Goal: Transaction & Acquisition: Purchase product/service

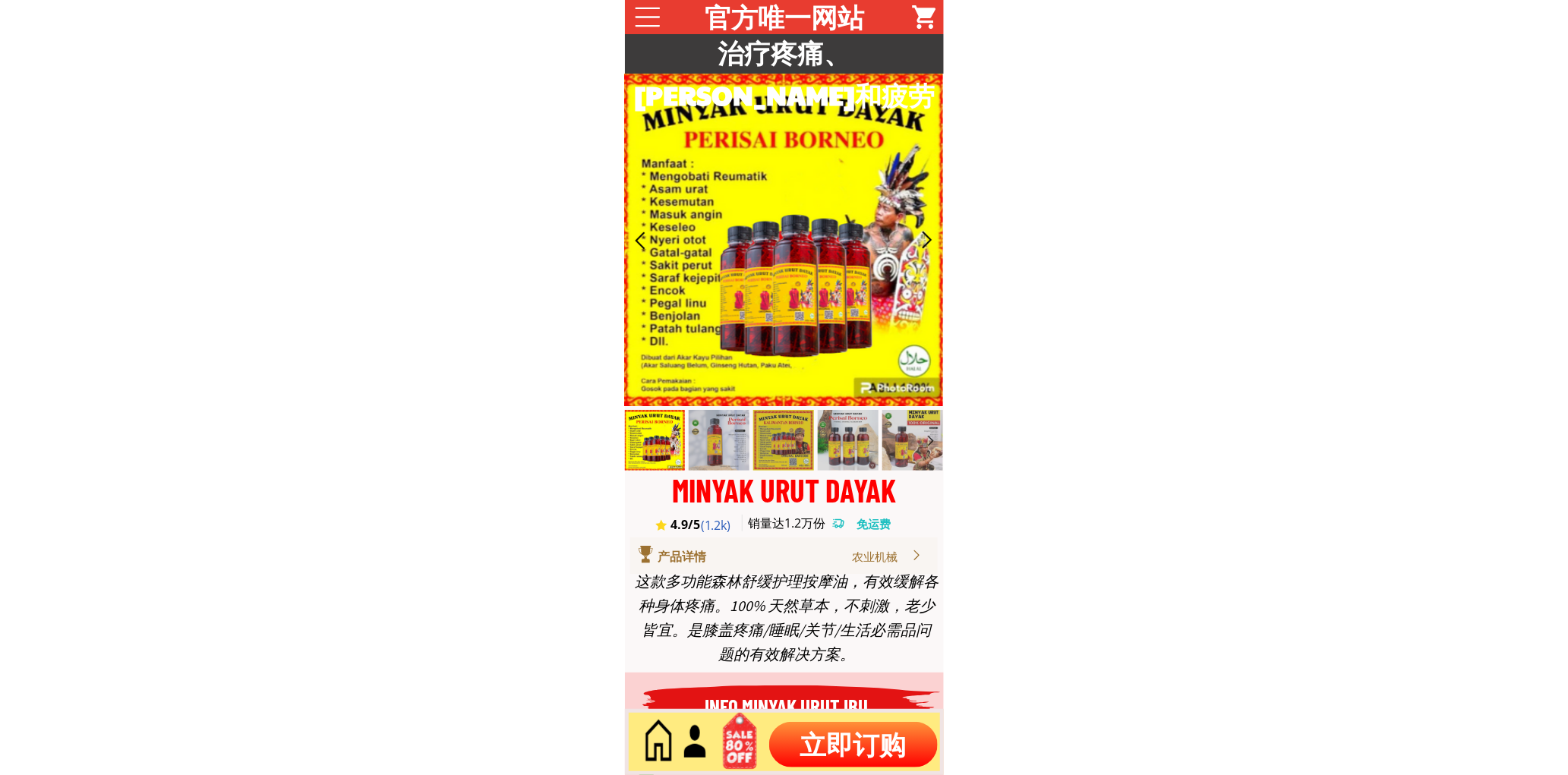
click at [813, 743] on p "立即订购" at bounding box center [853, 744] width 168 height 46
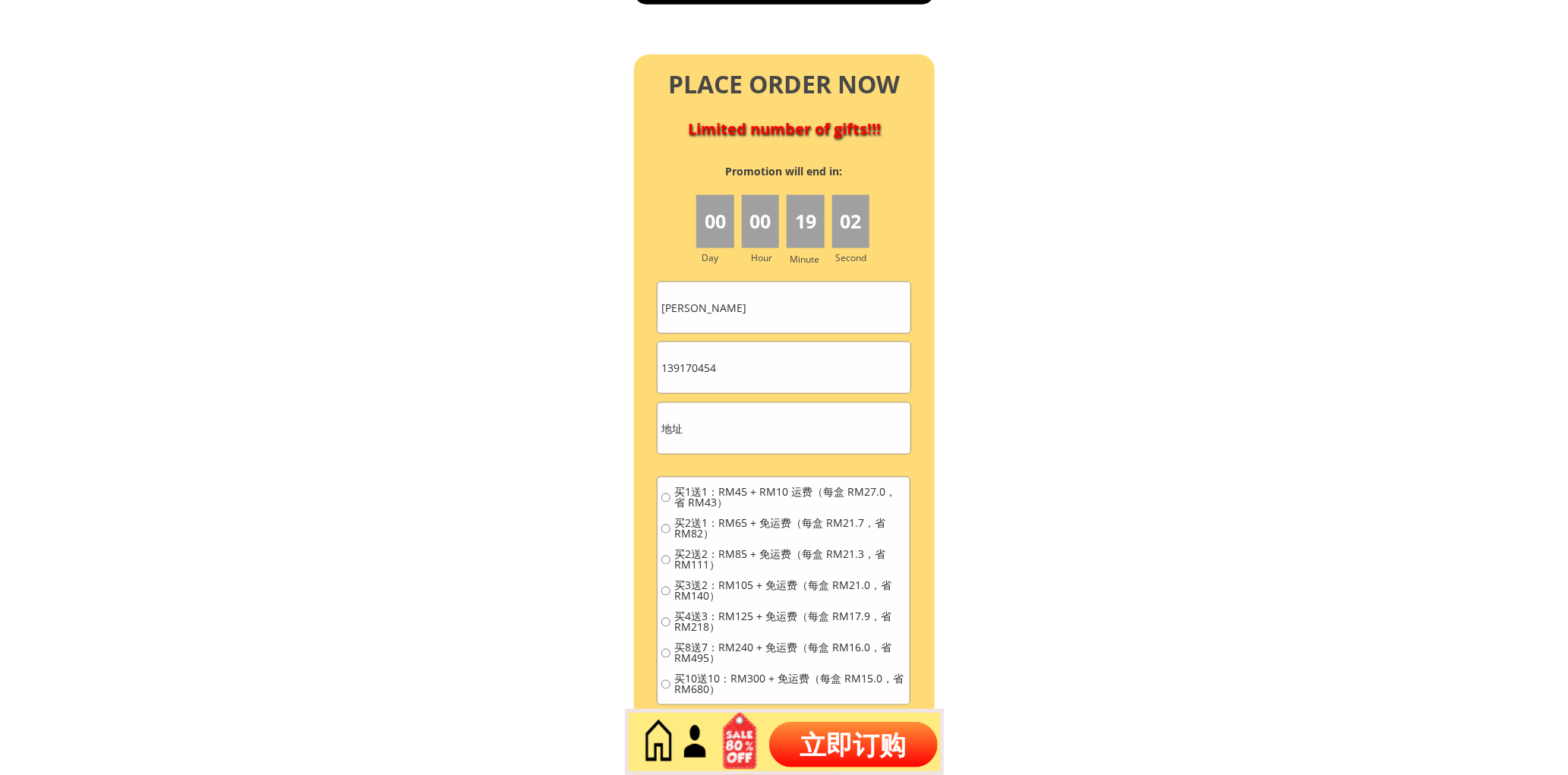
scroll to position [6633, 0]
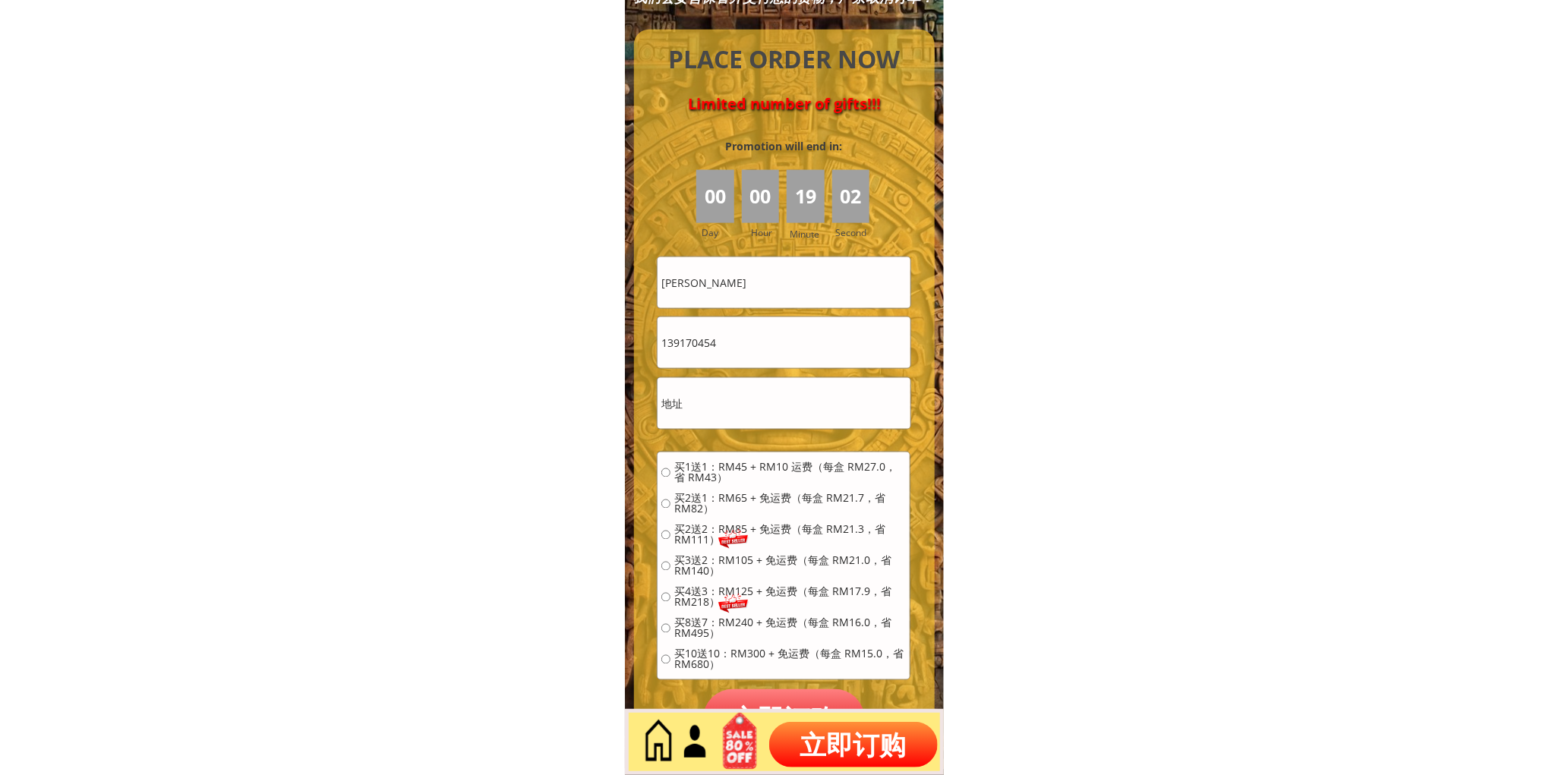
click at [747, 283] on input "[PERSON_NAME]" at bounding box center [784, 283] width 252 height 51
paste input "Yinny Lua"
type input "Yinny Lua"
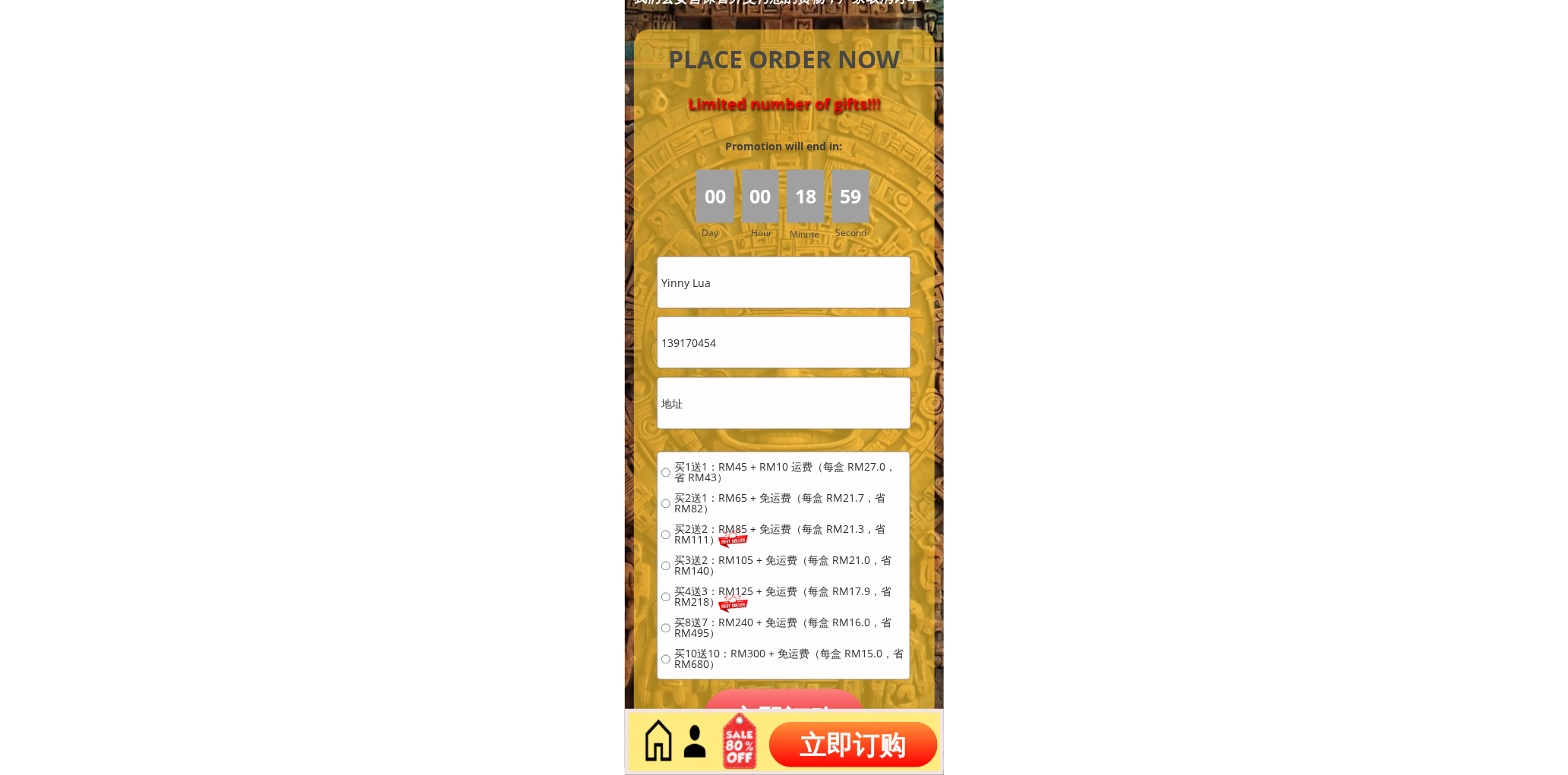
click at [718, 386] on input "text" at bounding box center [784, 403] width 252 height 51
click at [719, 386] on input "text" at bounding box center [784, 403] width 252 height 51
click at [732, 354] on input "139170454" at bounding box center [784, 343] width 252 height 51
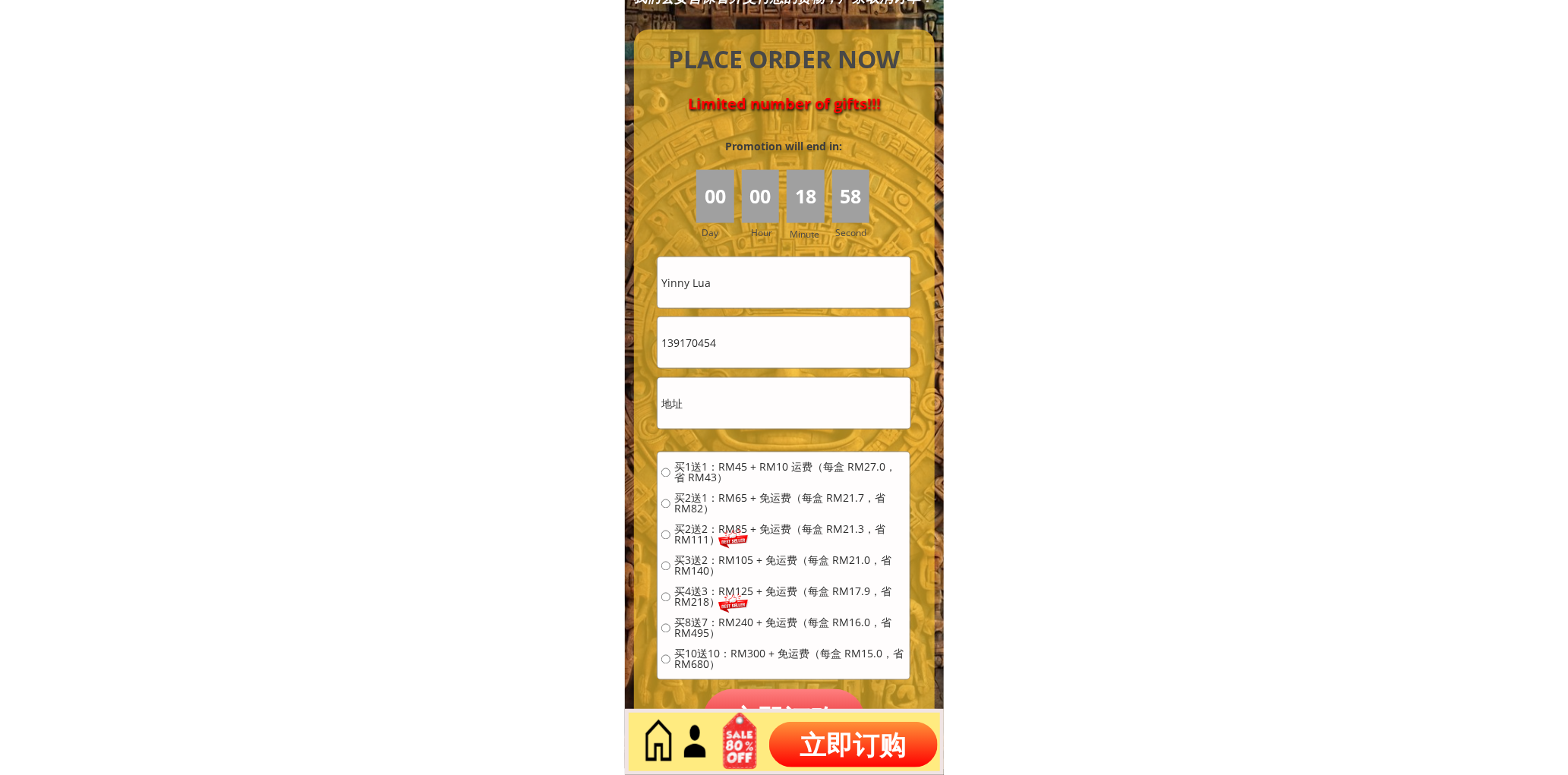
paste input "60103993628"
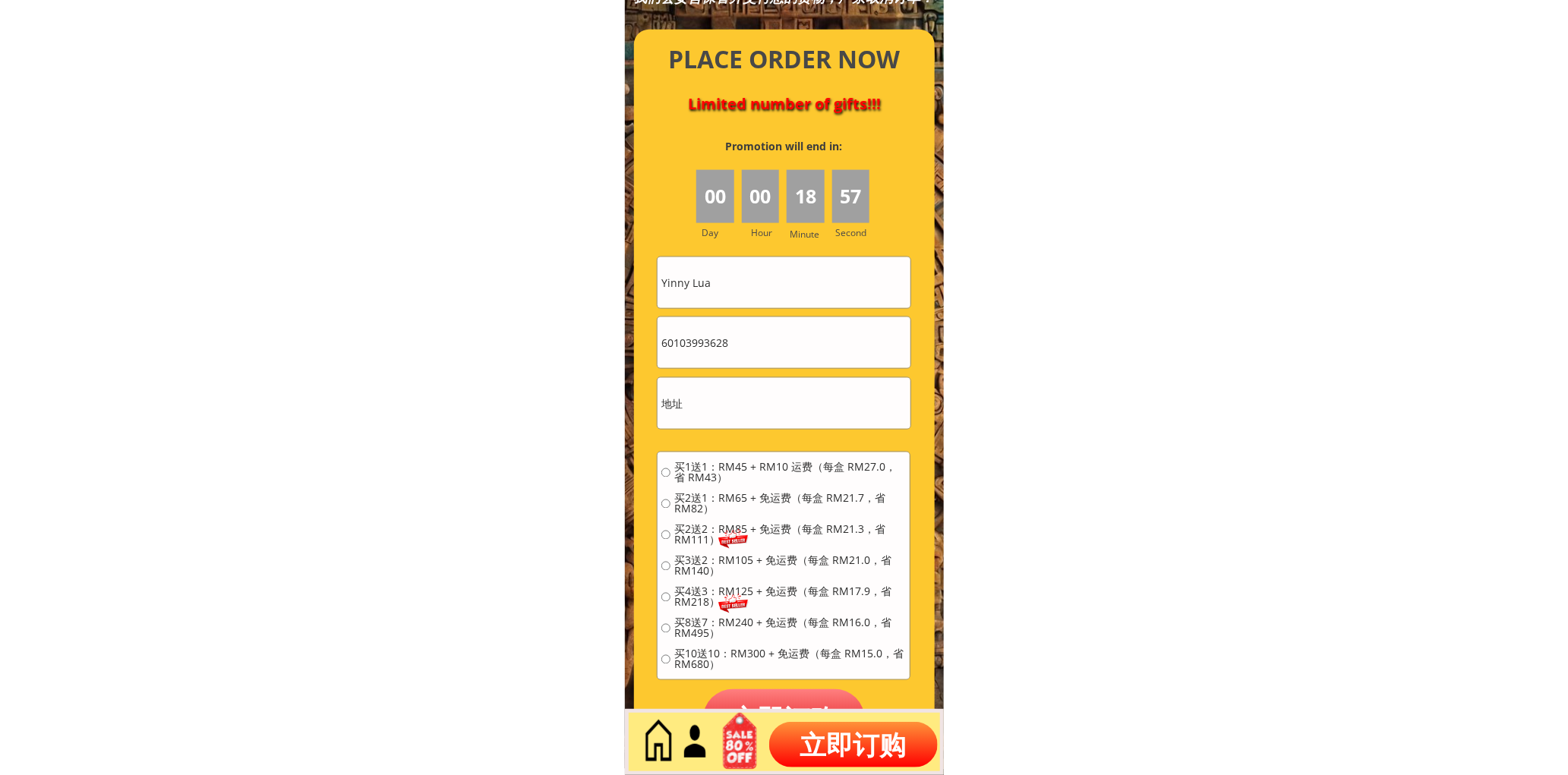
drag, startPoint x: 671, startPoint y: 343, endPoint x: 651, endPoint y: 344, distance: 20.0
click at [657, 342] on div "60103993628" at bounding box center [784, 343] width 253 height 53
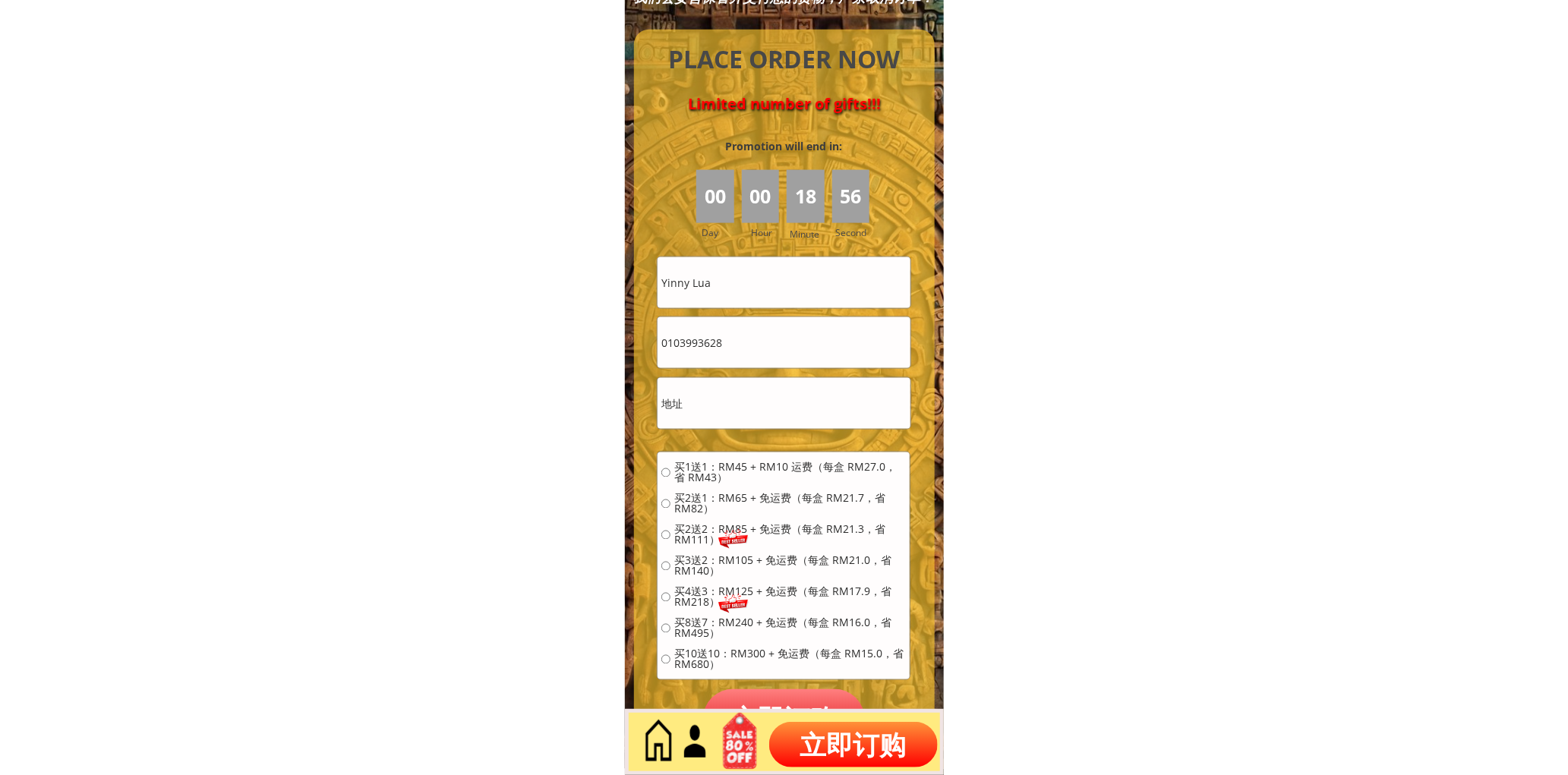
type input "0103993628"
click at [735, 381] on input "text" at bounding box center [784, 403] width 252 height 51
paste input "[GEOGRAPHIC_DATA], 11, [GEOGRAPHIC_DATA]"
type input "[GEOGRAPHIC_DATA], 11, [GEOGRAPHIC_DATA]"
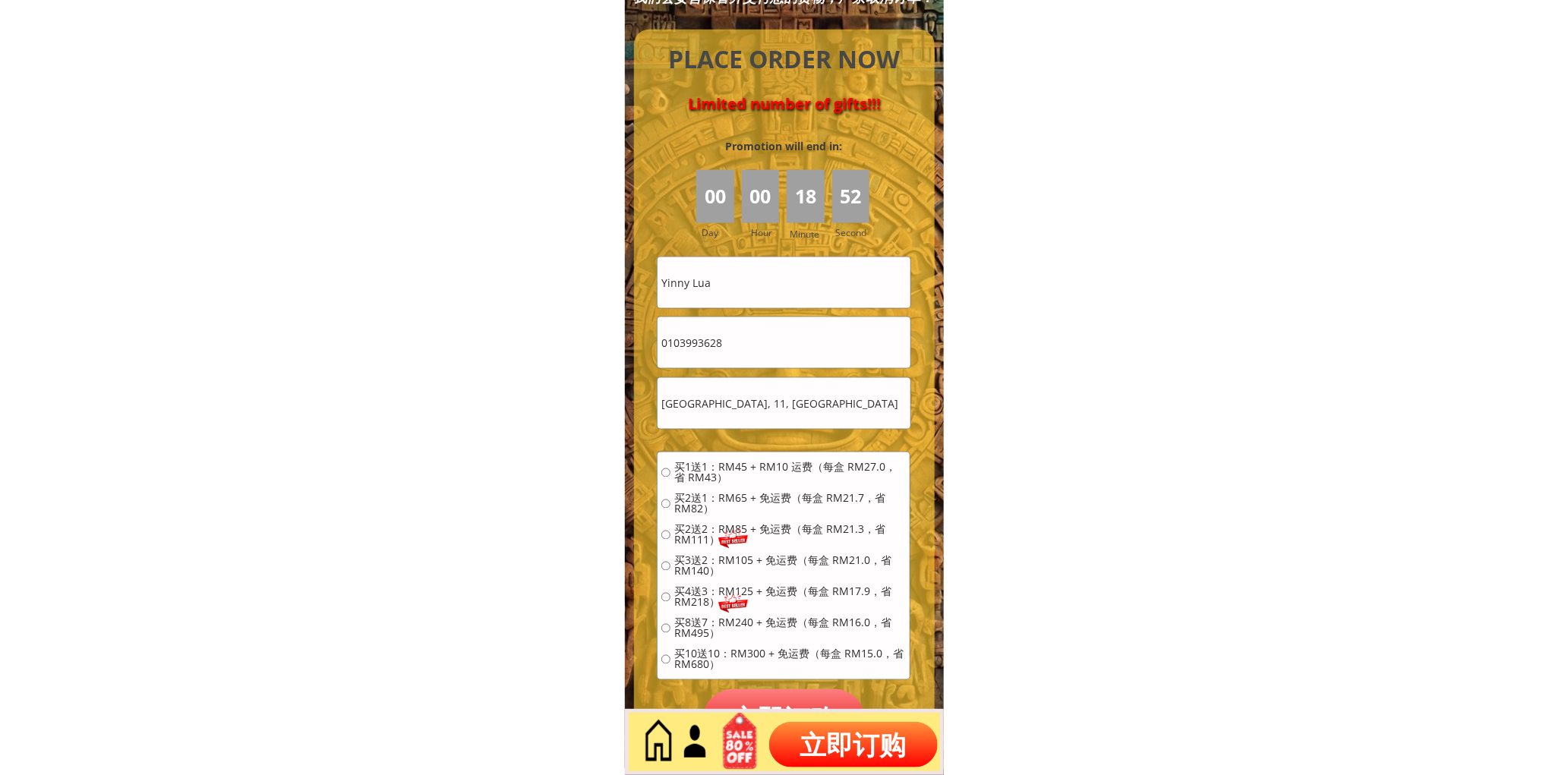
drag, startPoint x: 697, startPoint y: 468, endPoint x: 757, endPoint y: 505, distance: 70.5
click at [697, 469] on span "买1送1：RM45 + RM10 运费（每盒 RM27.0，省 RM43）" at bounding box center [790, 473] width 232 height 22
radio input "true"
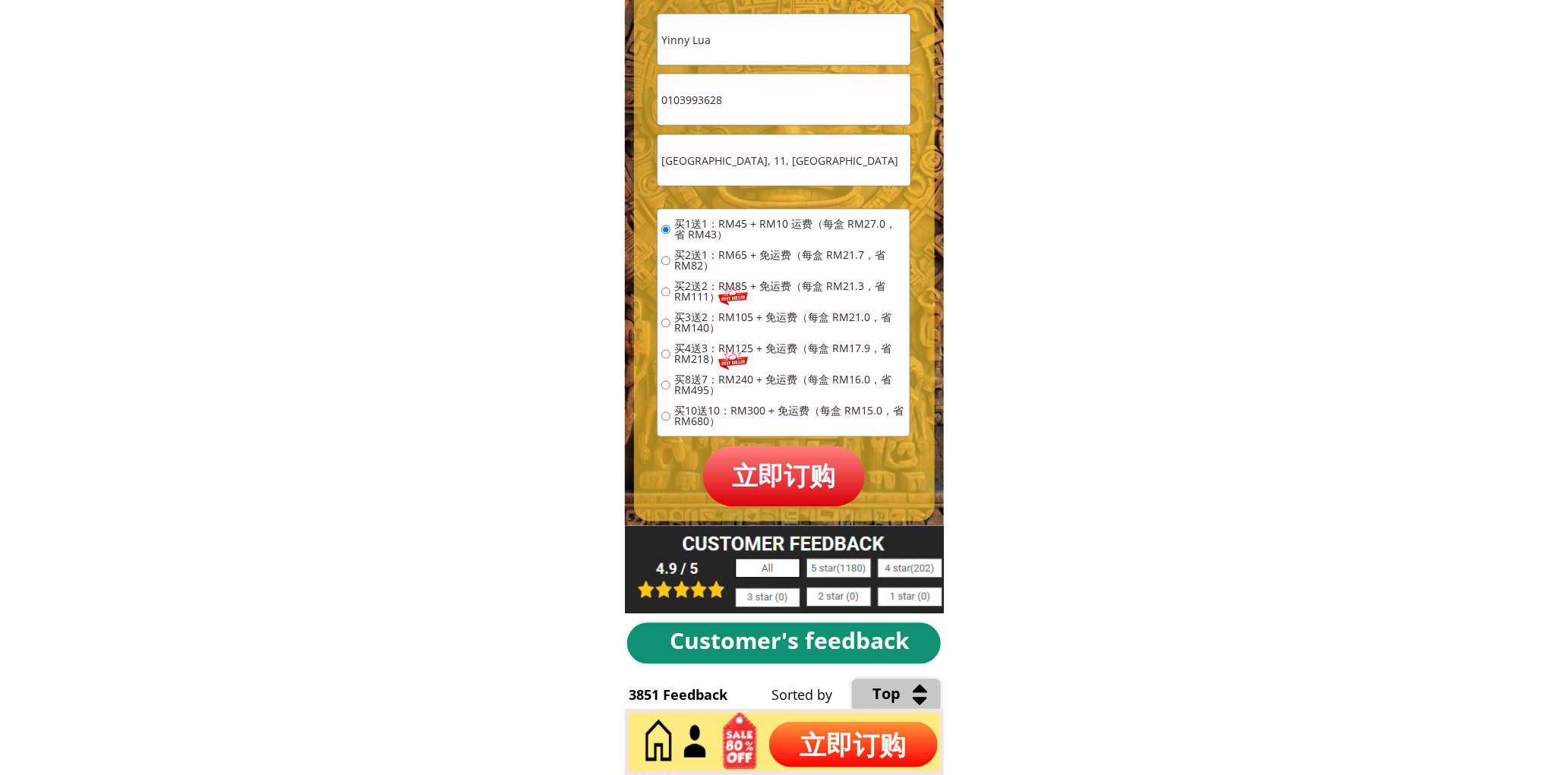
scroll to position [6915, 0]
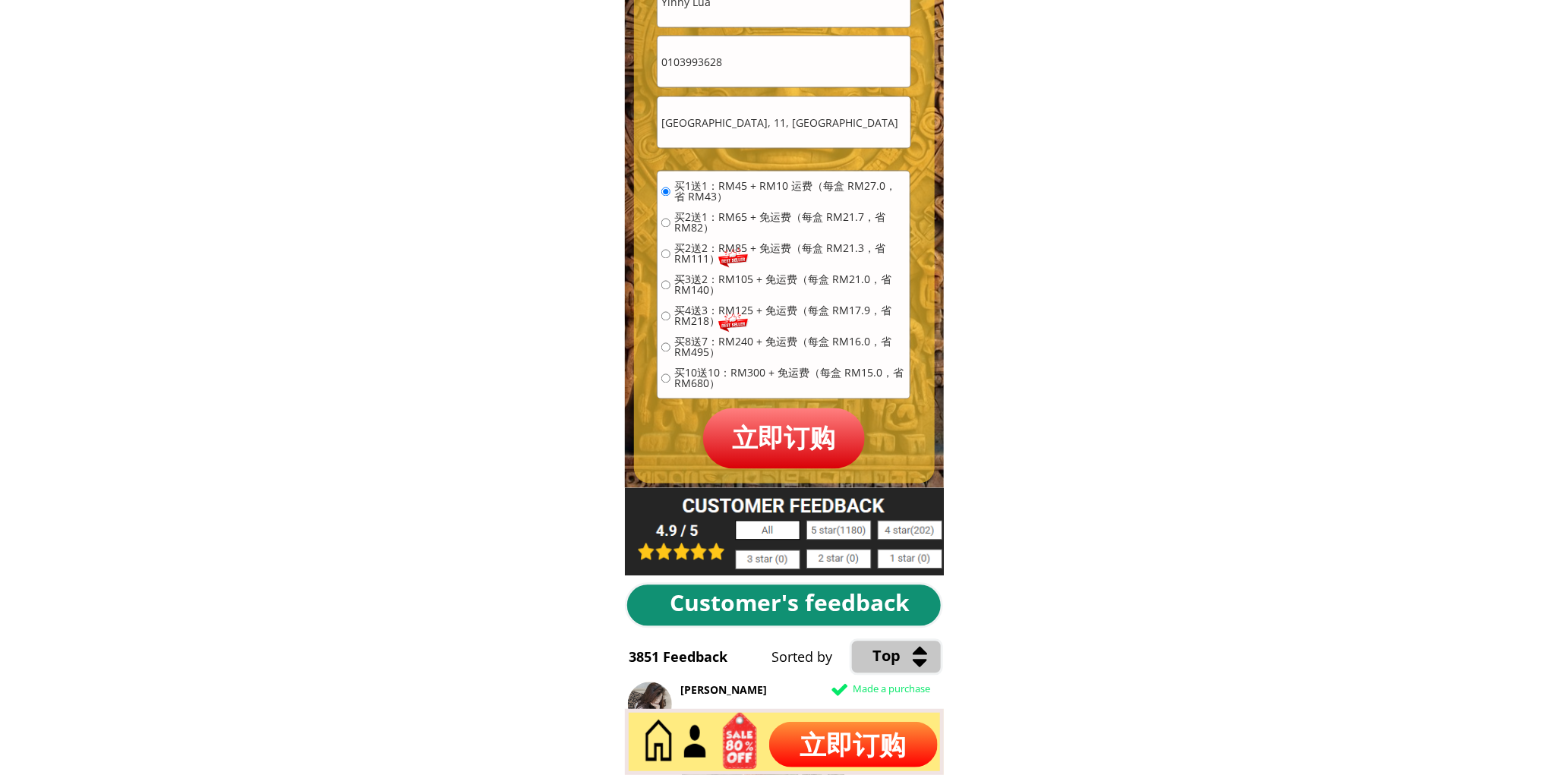
drag, startPoint x: 769, startPoint y: 422, endPoint x: 756, endPoint y: 445, distance: 26.4
click at [768, 423] on p "立即订购" at bounding box center [784, 439] width 162 height 60
